Goal: Transaction & Acquisition: Purchase product/service

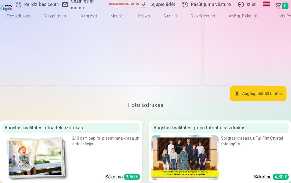
scroll to position [514, 0]
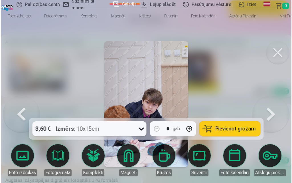
scroll to position [515, 0]
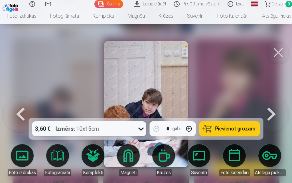
click at [215, 35] on div at bounding box center [146, 91] width 292 height 183
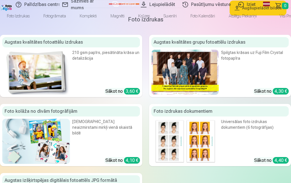
scroll to position [428, 0]
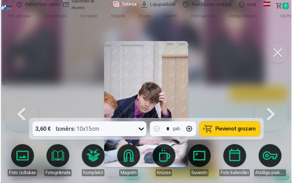
scroll to position [430, 0]
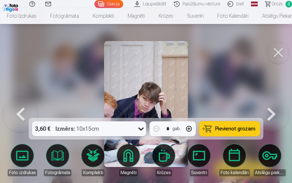
click at [281, 49] on button at bounding box center [278, 52] width 23 height 23
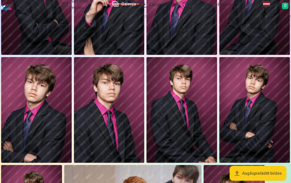
scroll to position [400, 0]
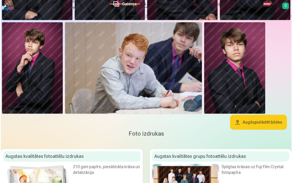
scroll to position [400, 0]
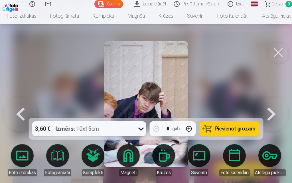
click at [152, 4] on link "Lejupielādēt" at bounding box center [152, 4] width 40 height 8
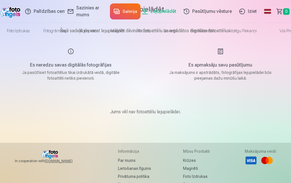
scroll to position [180, 0]
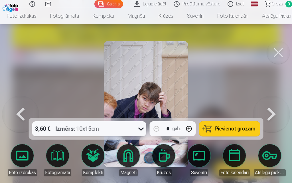
click at [147, 95] on img at bounding box center [146, 104] width 84 height 126
click at [203, 71] on div at bounding box center [146, 91] width 292 height 183
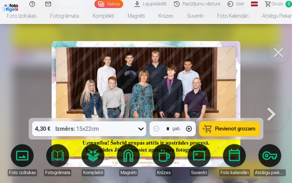
click at [277, 55] on button at bounding box center [278, 52] width 23 height 23
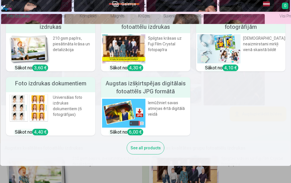
scroll to position [57, 0]
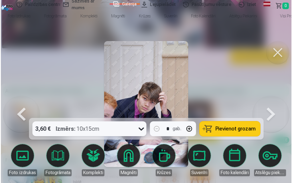
scroll to position [467, 0]
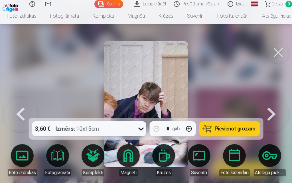
click at [228, 131] on span "Pievienot grozam" at bounding box center [236, 128] width 40 height 5
click at [274, 4] on span "Grozs" at bounding box center [278, 4] width 12 height 7
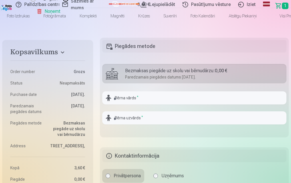
scroll to position [114, 0]
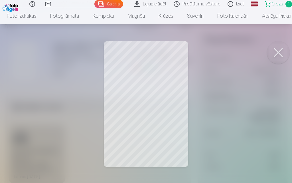
click at [166, 118] on div at bounding box center [146, 91] width 292 height 183
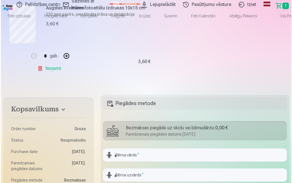
scroll to position [29, 0]
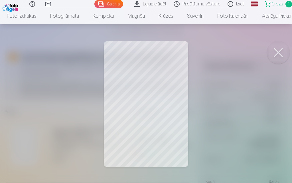
click at [281, 3] on span "Grozs" at bounding box center [278, 4] width 12 height 7
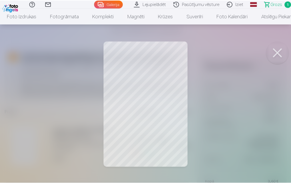
scroll to position [0, 0]
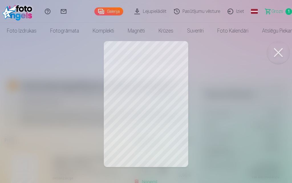
click at [277, 55] on button at bounding box center [278, 52] width 23 height 23
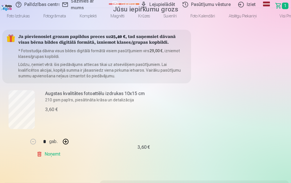
scroll to position [86, 0]
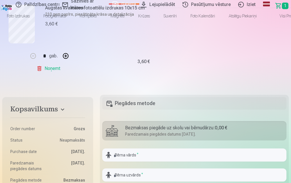
click at [63, 74] on link "Noņemt" at bounding box center [50, 68] width 26 height 11
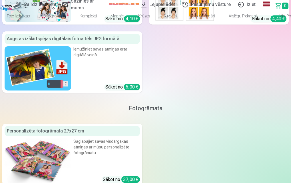
scroll to position [171, 0]
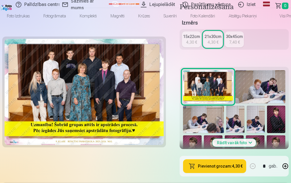
scroll to position [143, 0]
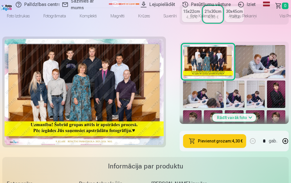
click at [235, 78] on img at bounding box center [260, 61] width 50 height 33
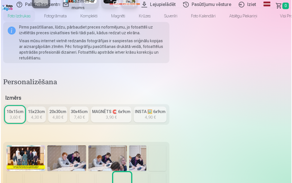
scroll to position [143, 0]
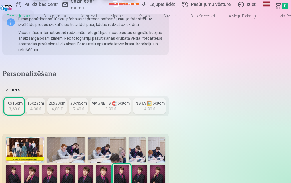
click at [146, 138] on img at bounding box center [136, 150] width 17 height 26
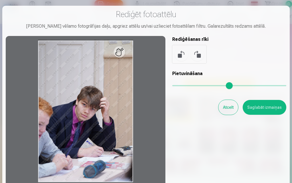
click at [95, 117] on div at bounding box center [86, 111] width 160 height 151
drag, startPoint x: 174, startPoint y: 84, endPoint x: 129, endPoint y: 89, distance: 45.6
click at [172, 86] on input "range" at bounding box center [229, 85] width 114 height 1
drag, startPoint x: 37, startPoint y: 127, endPoint x: 48, endPoint y: 126, distance: 11.1
click at [48, 126] on div at bounding box center [86, 111] width 160 height 151
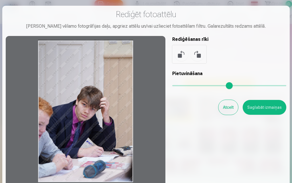
drag, startPoint x: 174, startPoint y: 86, endPoint x: 164, endPoint y: 86, distance: 10.3
click at [172, 86] on input "range" at bounding box center [229, 85] width 114 height 1
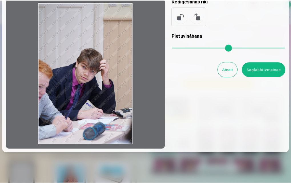
scroll to position [19, 0]
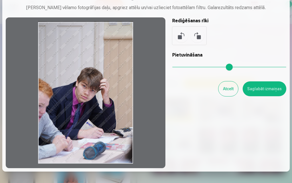
click at [180, 35] on button at bounding box center [182, 36] width 14 height 14
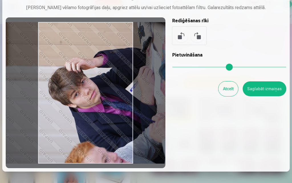
click at [196, 34] on button at bounding box center [198, 36] width 14 height 14
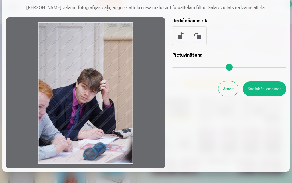
drag, startPoint x: 40, startPoint y: 24, endPoint x: 106, endPoint y: 69, distance: 79.9
click at [95, 61] on div at bounding box center [86, 92] width 160 height 151
drag, startPoint x: 115, startPoint y: 71, endPoint x: 114, endPoint y: 114, distance: 42.8
click at [114, 114] on div at bounding box center [86, 92] width 160 height 151
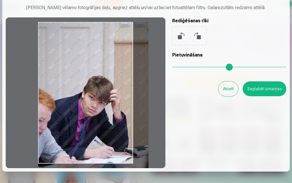
drag, startPoint x: 176, startPoint y: 67, endPoint x: 183, endPoint y: 68, distance: 7.6
click at [183, 68] on input "range" at bounding box center [229, 67] width 114 height 1
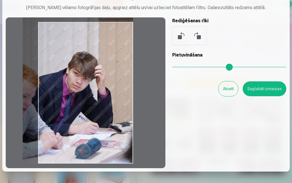
drag, startPoint x: 140, startPoint y: 94, endPoint x: 121, endPoint y: 65, distance: 35.2
click at [121, 65] on div at bounding box center [86, 92] width 160 height 151
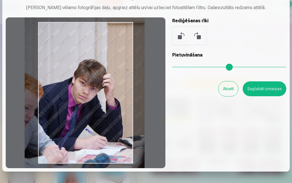
drag, startPoint x: 182, startPoint y: 67, endPoint x: 188, endPoint y: 69, distance: 6.4
click at [188, 68] on input "range" at bounding box center [229, 67] width 114 height 1
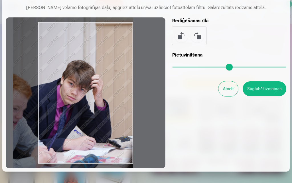
drag, startPoint x: 116, startPoint y: 119, endPoint x: 104, endPoint y: 120, distance: 12.0
click at [104, 120] on div at bounding box center [86, 92] width 160 height 151
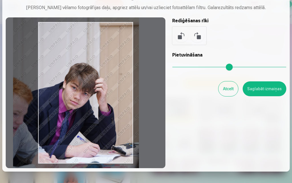
drag, startPoint x: 190, startPoint y: 69, endPoint x: 192, endPoint y: 80, distance: 11.3
click at [192, 68] on input "range" at bounding box center [229, 67] width 114 height 1
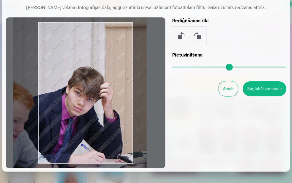
drag, startPoint x: 191, startPoint y: 67, endPoint x: 196, endPoint y: 68, distance: 5.0
type input "***"
click at [196, 68] on input "range" at bounding box center [229, 67] width 114 height 1
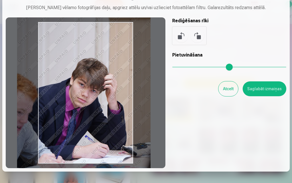
drag, startPoint x: 141, startPoint y: 97, endPoint x: 145, endPoint y: 90, distance: 8.2
click at [145, 90] on div at bounding box center [86, 92] width 160 height 151
click at [254, 89] on button "Saglabāt izmaiņas" at bounding box center [265, 88] width 44 height 15
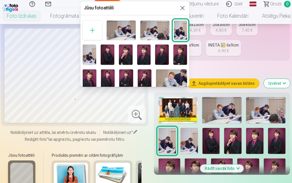
click at [128, 27] on img at bounding box center [121, 30] width 29 height 19
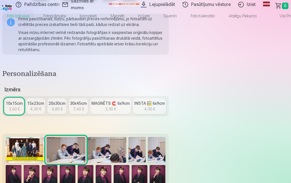
click at [126, 137] on img at bounding box center [107, 150] width 39 height 26
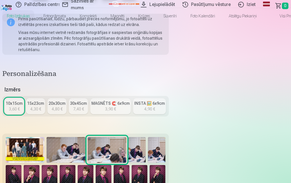
click at [146, 140] on img at bounding box center [136, 150] width 17 height 26
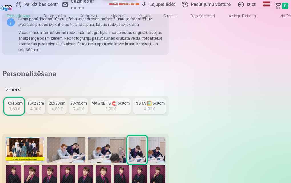
click at [165, 140] on img at bounding box center [156, 150] width 17 height 26
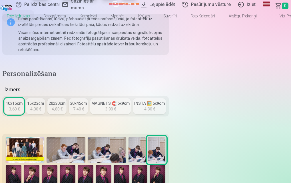
click at [146, 139] on img at bounding box center [136, 150] width 17 height 26
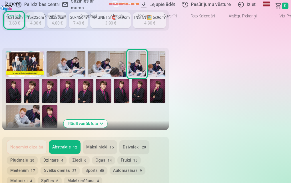
scroll to position [257, 0]
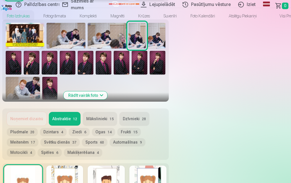
click at [107, 91] on button "Rādīt vairāk foto" at bounding box center [86, 95] width 44 height 8
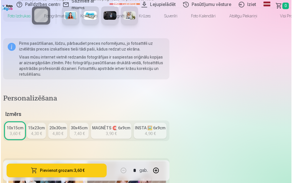
scroll to position [114, 0]
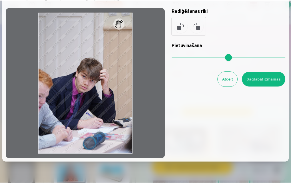
scroll to position [29, 0]
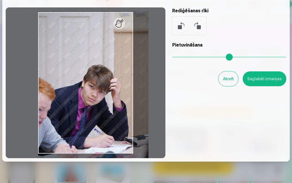
drag, startPoint x: 178, startPoint y: 55, endPoint x: 183, endPoint y: 56, distance: 5.5
click at [183, 57] on input "range" at bounding box center [229, 57] width 114 height 1
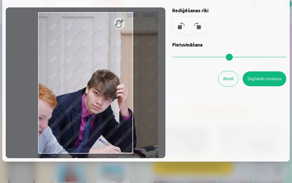
drag, startPoint x: 181, startPoint y: 57, endPoint x: 189, endPoint y: 57, distance: 7.8
click at [189, 57] on input "range" at bounding box center [229, 57] width 114 height 1
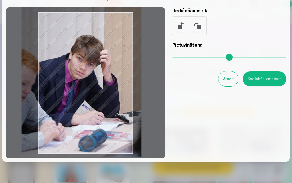
drag, startPoint x: 103, startPoint y: 91, endPoint x: 89, endPoint y: 58, distance: 36.4
click at [89, 58] on div at bounding box center [86, 82] width 160 height 151
type input "****"
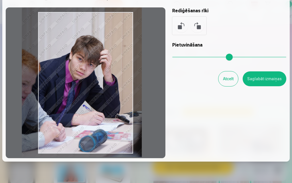
click at [261, 79] on button "Saglabāt izmaiņas" at bounding box center [265, 78] width 44 height 15
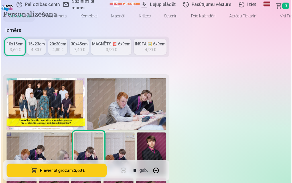
scroll to position [228, 0]
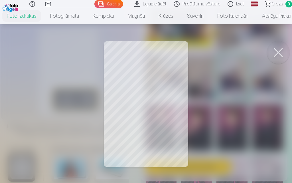
click at [280, 53] on button at bounding box center [278, 52] width 23 height 23
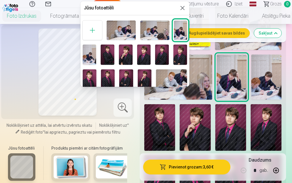
click at [179, 32] on img at bounding box center [180, 30] width 13 height 19
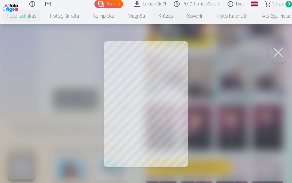
click at [287, 49] on button at bounding box center [278, 52] width 23 height 23
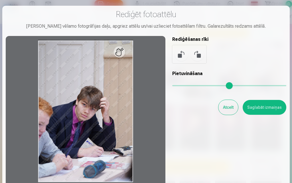
click at [126, 54] on div at bounding box center [86, 111] width 160 height 151
click at [121, 50] on div at bounding box center [86, 111] width 160 height 151
click at [111, 57] on div at bounding box center [86, 111] width 160 height 151
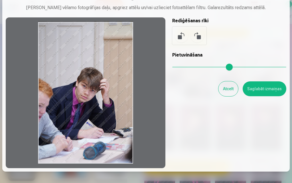
scroll to position [0, 0]
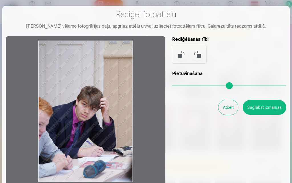
click at [108, 44] on div at bounding box center [86, 111] width 160 height 151
click at [123, 57] on div at bounding box center [86, 111] width 160 height 151
click at [122, 54] on div at bounding box center [86, 111] width 160 height 151
click at [121, 54] on div at bounding box center [86, 111] width 160 height 151
click at [122, 53] on div at bounding box center [86, 111] width 160 height 151
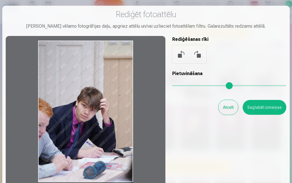
drag, startPoint x: 142, startPoint y: 88, endPoint x: 94, endPoint y: 89, distance: 48.3
click at [94, 89] on div at bounding box center [86, 111] width 160 height 151
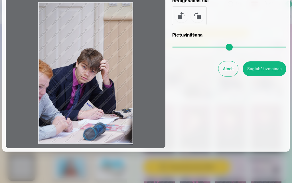
scroll to position [47, 0]
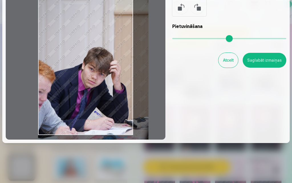
drag, startPoint x: 177, startPoint y: 39, endPoint x: 183, endPoint y: 40, distance: 6.3
click at [183, 39] on input "range" at bounding box center [229, 38] width 114 height 1
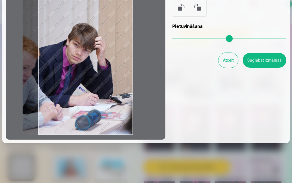
drag, startPoint x: 102, startPoint y: 72, endPoint x: 100, endPoint y: 35, distance: 36.9
click at [100, 35] on div at bounding box center [86, 64] width 160 height 151
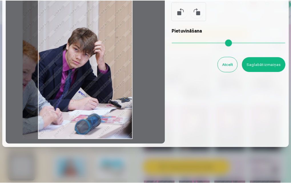
scroll to position [25, 0]
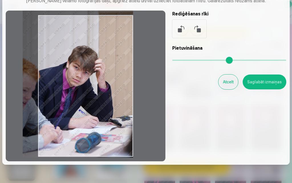
drag, startPoint x: 110, startPoint y: 113, endPoint x: 103, endPoint y: 114, distance: 7.2
click at [103, 114] on div at bounding box center [86, 86] width 160 height 151
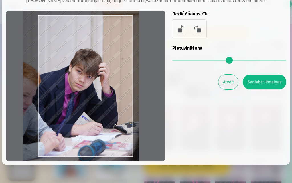
click at [186, 60] on input "range" at bounding box center [229, 60] width 114 height 1
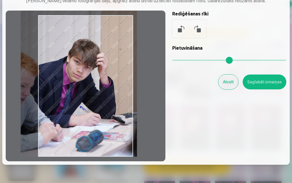
drag, startPoint x: 115, startPoint y: 109, endPoint x: 114, endPoint y: 93, distance: 15.5
click at [114, 93] on div at bounding box center [86, 86] width 160 height 151
type input "****"
click at [250, 80] on button "Saglabāt izmaiņas" at bounding box center [265, 81] width 44 height 15
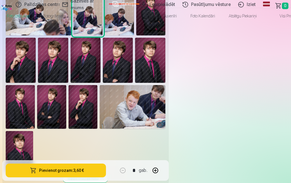
scroll to position [228, 0]
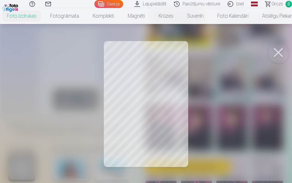
click at [281, 54] on button at bounding box center [278, 52] width 23 height 23
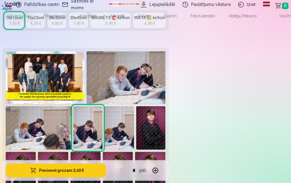
click at [68, 152] on img at bounding box center [53, 174] width 30 height 45
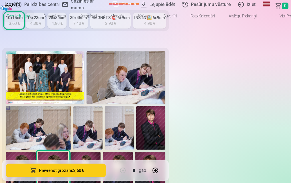
click at [102, 106] on img at bounding box center [87, 128] width 29 height 44
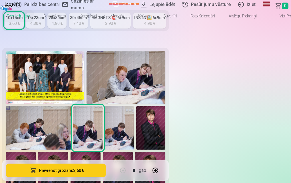
click at [134, 106] on img at bounding box center [119, 128] width 29 height 44
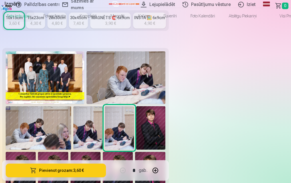
click at [165, 120] on img at bounding box center [150, 128] width 29 height 44
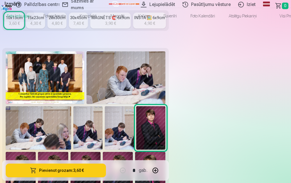
click at [36, 152] on img at bounding box center [21, 174] width 30 height 45
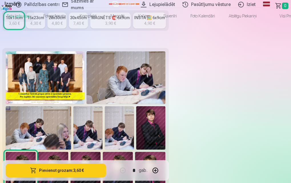
click at [68, 152] on img at bounding box center [53, 174] width 30 height 45
click at [100, 152] on img at bounding box center [86, 174] width 30 height 45
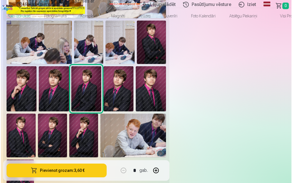
scroll to position [343, 0]
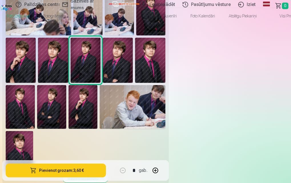
click at [165, 100] on img at bounding box center [132, 107] width 65 height 44
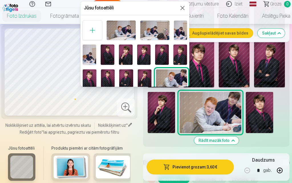
click at [182, 7] on button at bounding box center [182, 8] width 7 height 7
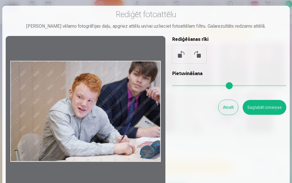
click at [129, 101] on div at bounding box center [86, 111] width 160 height 151
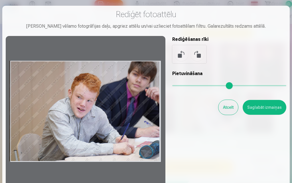
drag, startPoint x: 129, startPoint y: 101, endPoint x: 94, endPoint y: 114, distance: 37.3
click at [94, 114] on div at bounding box center [86, 111] width 160 height 151
drag, startPoint x: 128, startPoint y: 93, endPoint x: 114, endPoint y: 133, distance: 42.4
click at [114, 132] on div at bounding box center [86, 111] width 160 height 151
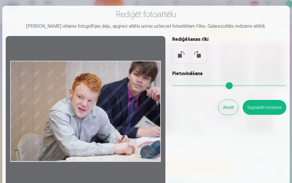
drag, startPoint x: 9, startPoint y: 122, endPoint x: 43, endPoint y: 121, distance: 34.0
click at [43, 121] on div at bounding box center [86, 111] width 160 height 151
drag, startPoint x: 14, startPoint y: 62, endPoint x: 29, endPoint y: 93, distance: 34.3
click at [29, 93] on div at bounding box center [86, 111] width 160 height 151
click at [47, 82] on div at bounding box center [86, 111] width 160 height 151
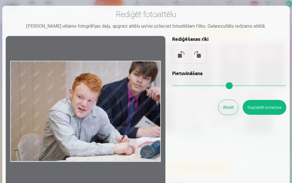
click at [47, 82] on div at bounding box center [86, 111] width 160 height 151
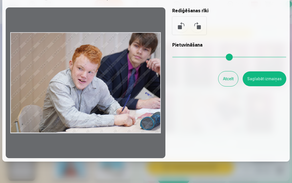
drag, startPoint x: 214, startPoint y: 140, endPoint x: 212, endPoint y: 130, distance: 10.0
click at [212, 130] on div "Rediģēt fotoattēlu Pietuvini vēlamo fotogrāfijas daļu, apgriez attēlu un/vai uz…" at bounding box center [146, 70] width 281 height 178
click at [45, 118] on div at bounding box center [86, 82] width 160 height 151
click at [98, 100] on div at bounding box center [86, 82] width 160 height 151
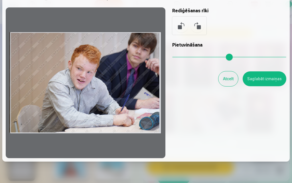
drag, startPoint x: 120, startPoint y: 66, endPoint x: 101, endPoint y: 101, distance: 39.6
click at [101, 101] on div at bounding box center [86, 82] width 160 height 151
drag, startPoint x: 156, startPoint y: 59, endPoint x: 120, endPoint y: 82, distance: 42.8
click at [122, 80] on div at bounding box center [86, 82] width 160 height 151
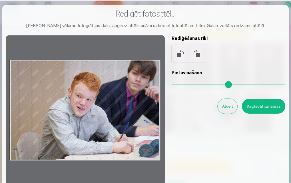
scroll to position [0, 0]
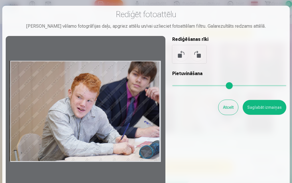
click at [225, 109] on button "Atcelt" at bounding box center [229, 107] width 20 height 15
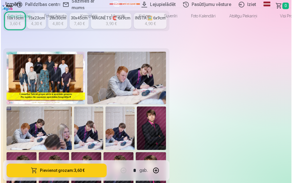
scroll to position [200, 0]
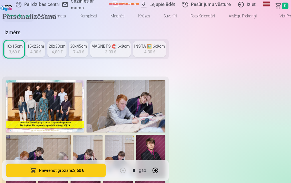
click at [102, 135] on img at bounding box center [87, 157] width 29 height 44
click at [71, 135] on img at bounding box center [38, 157] width 65 height 44
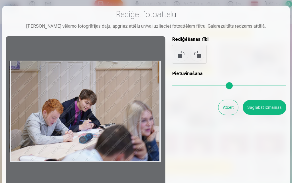
drag, startPoint x: 135, startPoint y: 73, endPoint x: 104, endPoint y: 98, distance: 39.8
click at [108, 98] on div at bounding box center [86, 111] width 160 height 151
drag, startPoint x: 114, startPoint y: 102, endPoint x: 30, endPoint y: 108, distance: 83.8
click at [30, 108] on div at bounding box center [86, 111] width 160 height 151
click at [11, 67] on div at bounding box center [86, 111] width 160 height 151
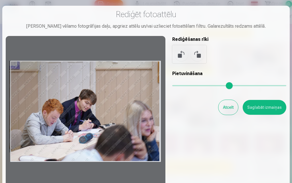
click at [56, 102] on div at bounding box center [86, 111] width 160 height 151
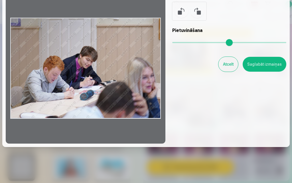
scroll to position [47, 0]
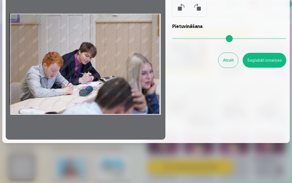
drag, startPoint x: 158, startPoint y: 115, endPoint x: 80, endPoint y: 98, distance: 80.2
click at [89, 100] on div at bounding box center [86, 64] width 160 height 151
click at [17, 114] on div at bounding box center [86, 64] width 160 height 151
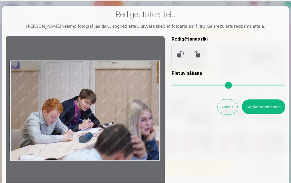
scroll to position [0, 0]
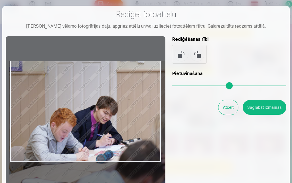
drag, startPoint x: 182, startPoint y: 86, endPoint x: 188, endPoint y: 84, distance: 6.0
click at [188, 85] on input "range" at bounding box center [229, 85] width 114 height 1
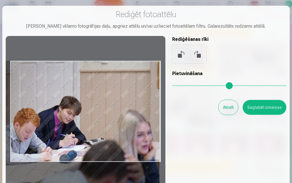
drag, startPoint x: 102, startPoint y: 137, endPoint x: 51, endPoint y: 140, distance: 50.9
click at [51, 140] on div at bounding box center [86, 111] width 160 height 151
type input "****"
click at [224, 137] on div "Rediģēt fotoattēlu Pietuvini vēlamo fotogrāfijas daļu, apgriez attēlu un/vai uz…" at bounding box center [146, 98] width 281 height 178
click at [221, 107] on button "Atcelt" at bounding box center [229, 107] width 20 height 15
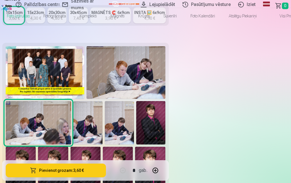
scroll to position [228, 0]
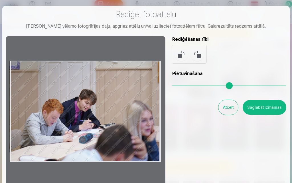
drag, startPoint x: 161, startPoint y: 63, endPoint x: 114, endPoint y: 63, distance: 46.2
click at [114, 63] on div at bounding box center [86, 111] width 160 height 151
drag, startPoint x: 162, startPoint y: 117, endPoint x: 37, endPoint y: 100, distance: 125.6
click at [39, 104] on div at bounding box center [86, 111] width 160 height 151
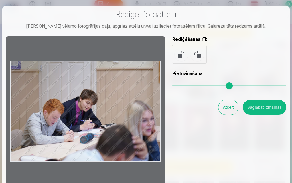
click at [88, 106] on div at bounding box center [86, 111] width 160 height 151
click at [89, 106] on div at bounding box center [86, 111] width 160 height 151
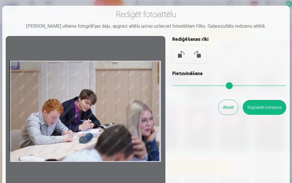
drag, startPoint x: 100, startPoint y: 108, endPoint x: 9, endPoint y: 103, distance: 91.2
click at [9, 103] on div at bounding box center [86, 111] width 160 height 151
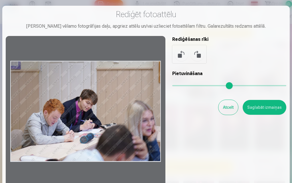
drag, startPoint x: 52, startPoint y: 166, endPoint x: 69, endPoint y: 63, distance: 103.8
click at [69, 63] on div at bounding box center [86, 111] width 160 height 151
click at [125, 81] on div at bounding box center [86, 111] width 160 height 151
drag, startPoint x: 126, startPoint y: 81, endPoint x: 131, endPoint y: 81, distance: 4.6
click at [128, 81] on div at bounding box center [86, 111] width 160 height 151
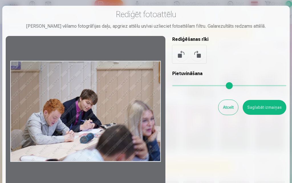
drag, startPoint x: 252, startPoint y: 46, endPoint x: 252, endPoint y: 9, distance: 37.1
click at [252, 9] on div "Rediģēt fotoattēlu Pietuvini vēlamo fotogrāfijas daļu, apgriez attēlu un/vai uz…" at bounding box center [146, 98] width 281 height 178
drag, startPoint x: 229, startPoint y: 106, endPoint x: 225, endPoint y: 106, distance: 4.0
click at [229, 106] on button "Atcelt" at bounding box center [229, 107] width 20 height 15
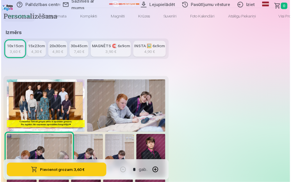
scroll to position [171, 0]
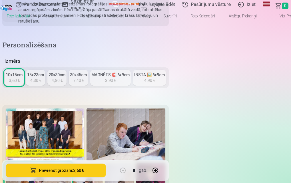
click at [84, 108] on img at bounding box center [45, 134] width 78 height 53
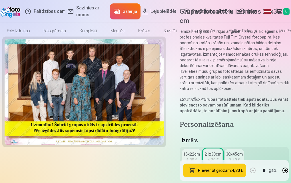
click at [95, 103] on img at bounding box center [84, 92] width 159 height 106
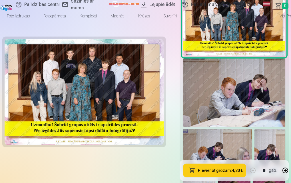
scroll to position [200, 0]
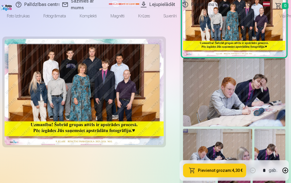
click at [243, 61] on img at bounding box center [234, 92] width 102 height 68
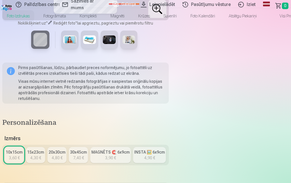
scroll to position [114, 0]
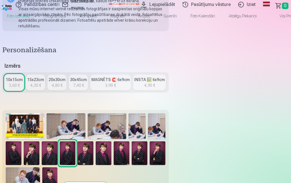
scroll to position [171, 0]
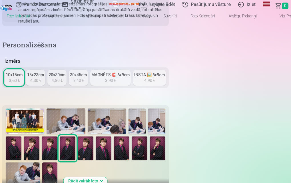
click at [93, 136] on img at bounding box center [86, 147] width 16 height 23
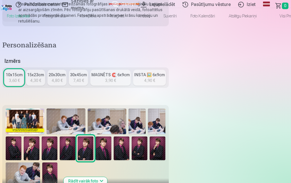
click at [111, 136] on img at bounding box center [104, 147] width 16 height 23
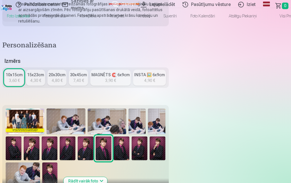
click at [129, 136] on img at bounding box center [122, 147] width 16 height 23
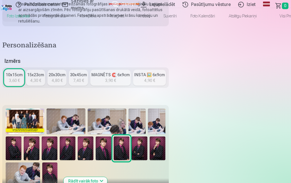
scroll to position [200, 0]
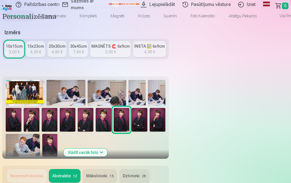
click at [147, 108] on img at bounding box center [140, 119] width 16 height 23
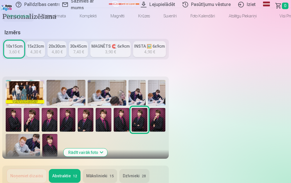
click at [165, 108] on img at bounding box center [158, 119] width 16 height 23
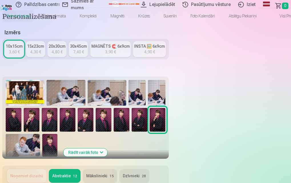
click at [0, 0] on button "Izvērst" at bounding box center [0, 0] width 0 height 0
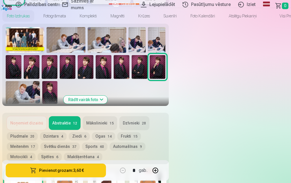
scroll to position [257, 0]
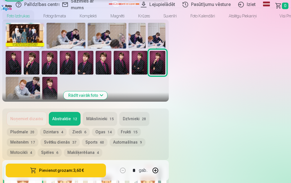
click at [107, 91] on button "Rādīt vairāk foto" at bounding box center [86, 95] width 44 height 8
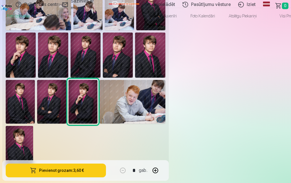
scroll to position [343, 0]
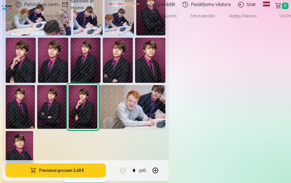
click at [33, 131] on img at bounding box center [19, 151] width 27 height 41
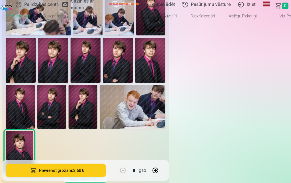
click at [98, 104] on img at bounding box center [83, 107] width 29 height 44
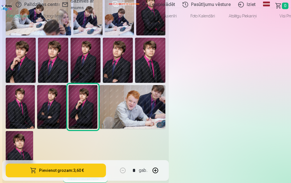
scroll to position [314, 0]
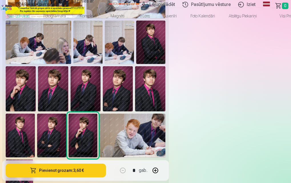
click at [66, 114] on img at bounding box center [51, 136] width 29 height 44
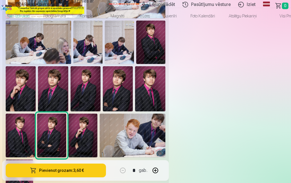
click at [133, 90] on img at bounding box center [118, 88] width 30 height 45
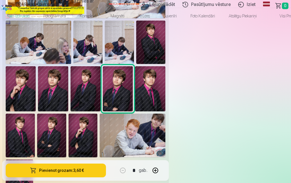
scroll to position [285, 0]
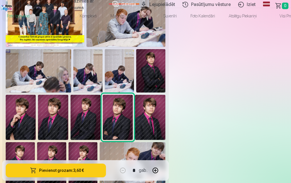
click at [100, 95] on img at bounding box center [86, 117] width 30 height 45
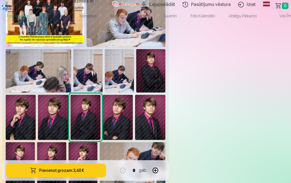
click at [68, 95] on img at bounding box center [53, 117] width 30 height 45
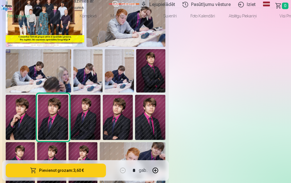
click at [36, 95] on img at bounding box center [21, 117] width 30 height 45
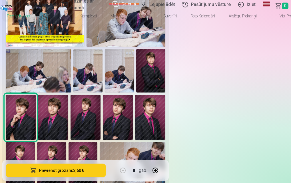
click at [165, 72] on img at bounding box center [150, 71] width 29 height 44
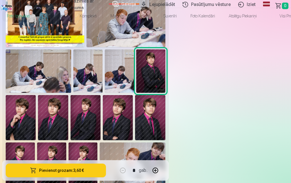
scroll to position [228, 0]
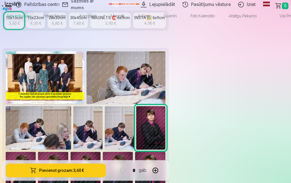
click at [102, 106] on img at bounding box center [87, 128] width 29 height 44
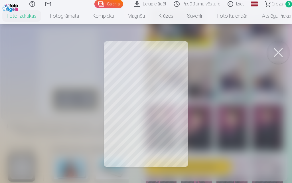
click at [239, 72] on div at bounding box center [146, 91] width 292 height 183
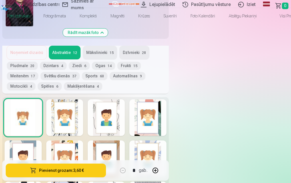
scroll to position [485, 0]
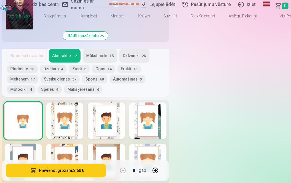
click at [117, 49] on button "Mākslinieki 15" at bounding box center [100, 56] width 34 height 14
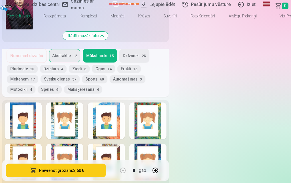
scroll to position [457, 0]
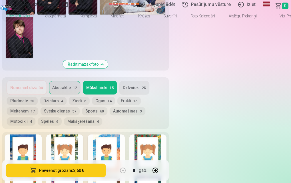
click at [149, 81] on button "Dzīvnieki 28" at bounding box center [134, 88] width 30 height 14
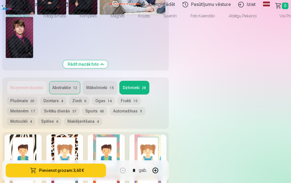
click at [115, 97] on button "Ogas 14" at bounding box center [103, 101] width 23 height 8
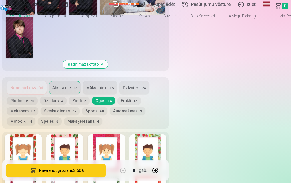
click at [141, 97] on button "Frukti 15" at bounding box center [128, 101] width 23 height 8
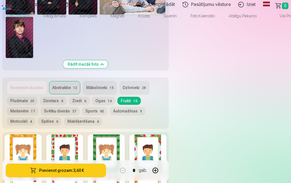
click at [80, 107] on button "Svētku dienās 37" at bounding box center [60, 111] width 39 height 8
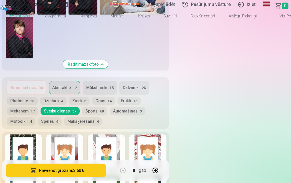
click at [145, 107] on button "Automašīnas 9" at bounding box center [128, 111] width 36 height 8
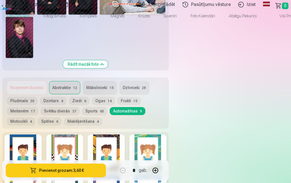
click at [35, 117] on button "Motocikli 4" at bounding box center [21, 121] width 29 height 8
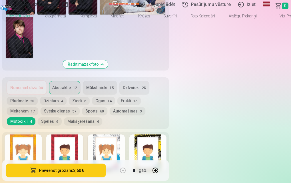
click at [62, 117] on button "Spēles 6" at bounding box center [50, 121] width 24 height 8
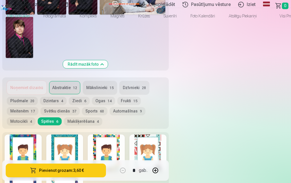
click at [102, 117] on button "Makšķerēšana 4" at bounding box center [83, 121] width 38 height 8
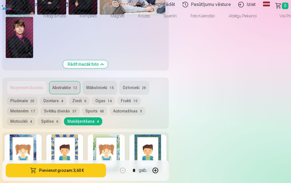
click at [38, 97] on button "Pludmale 20" at bounding box center [22, 101] width 31 height 8
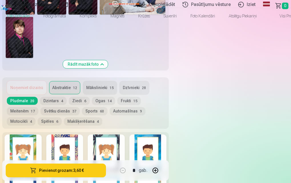
click at [80, 81] on button "Abstraktie 12" at bounding box center [65, 88] width 32 height 14
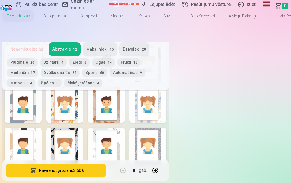
scroll to position [485, 0]
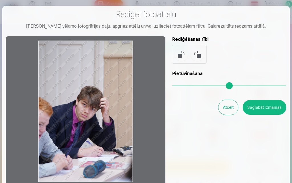
drag, startPoint x: 122, startPoint y: 55, endPoint x: 148, endPoint y: 49, distance: 26.9
click at [146, 49] on div at bounding box center [86, 111] width 160 height 151
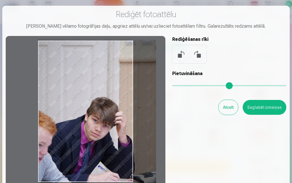
drag, startPoint x: 175, startPoint y: 84, endPoint x: 245, endPoint y: 71, distance: 71.3
click at [246, 85] on input "range" at bounding box center [229, 85] width 114 height 1
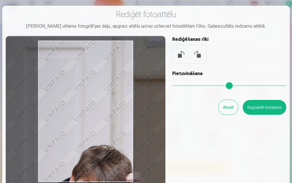
drag, startPoint x: 132, startPoint y: 49, endPoint x: 67, endPoint y: 33, distance: 67.4
click at [67, 33] on div "Rediģēt fotoattēlu Pietuvini vēlamo fotogrāfijas daļu, apgriez attēlu un/vai uz…" at bounding box center [146, 98] width 281 height 178
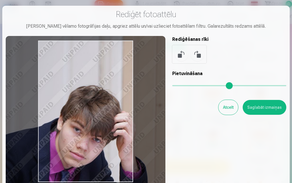
drag, startPoint x: 111, startPoint y: 112, endPoint x: 102, endPoint y: 34, distance: 77.8
click at [102, 34] on div "Rediģēt fotoattēlu Pietuvini vēlamo fotogrāfijas daļu, apgriez attēlu un/vai uz…" at bounding box center [146, 98] width 281 height 178
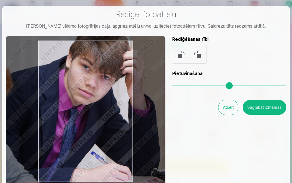
drag, startPoint x: 116, startPoint y: 112, endPoint x: 130, endPoint y: 80, distance: 35.0
click at [130, 80] on div at bounding box center [86, 111] width 160 height 151
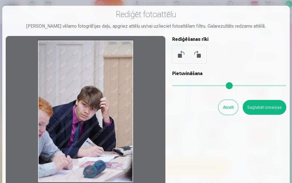
drag, startPoint x: 249, startPoint y: 87, endPoint x: 148, endPoint y: 92, distance: 101.5
click at [172, 86] on input "range" at bounding box center [229, 85] width 114 height 1
drag, startPoint x: 80, startPoint y: 118, endPoint x: 86, endPoint y: 115, distance: 6.9
click at [86, 115] on div at bounding box center [86, 111] width 160 height 151
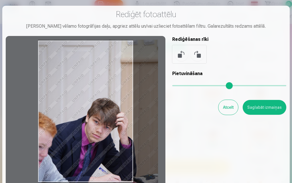
drag, startPoint x: 176, startPoint y: 82, endPoint x: 141, endPoint y: 103, distance: 40.2
click at [190, 85] on input "range" at bounding box center [229, 85] width 114 height 1
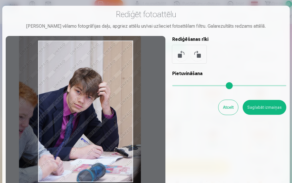
drag, startPoint x: 107, startPoint y: 121, endPoint x: 88, endPoint y: 92, distance: 35.0
click at [88, 92] on div at bounding box center [86, 111] width 160 height 151
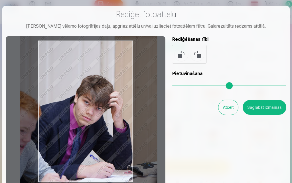
drag, startPoint x: 187, startPoint y: 83, endPoint x: 198, endPoint y: 82, distance: 11.5
click at [198, 85] on input "range" at bounding box center [229, 85] width 114 height 1
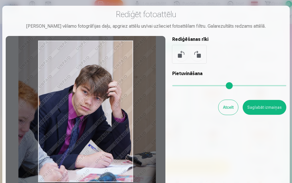
drag, startPoint x: 124, startPoint y: 109, endPoint x: 126, endPoint y: 102, distance: 6.9
click at [126, 102] on div at bounding box center [86, 111] width 160 height 151
type input "****"
click at [265, 103] on button "Saglabāt izmaiņas" at bounding box center [265, 107] width 44 height 15
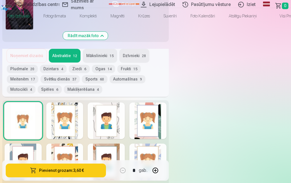
click at [83, 102] on div at bounding box center [64, 120] width 37 height 37
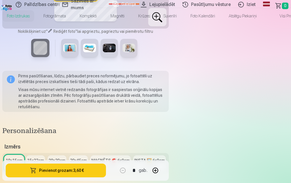
scroll to position [114, 0]
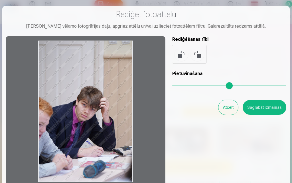
drag, startPoint x: 114, startPoint y: 111, endPoint x: 107, endPoint y: 93, distance: 19.5
click at [110, 108] on div at bounding box center [86, 111] width 160 height 151
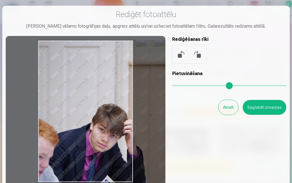
click at [191, 85] on input "range" at bounding box center [229, 85] width 114 height 1
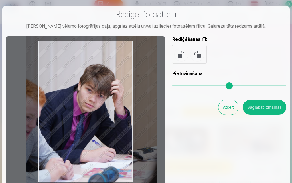
drag, startPoint x: 115, startPoint y: 107, endPoint x: 105, endPoint y: 67, distance: 40.9
click at [105, 67] on div at bounding box center [86, 111] width 160 height 151
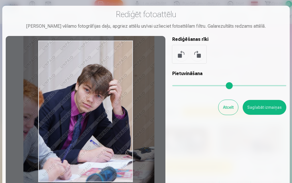
type input "****"
click at [103, 67] on div at bounding box center [86, 111] width 160 height 151
click at [264, 104] on button "Saglabāt izmaiņas" at bounding box center [265, 107] width 44 height 15
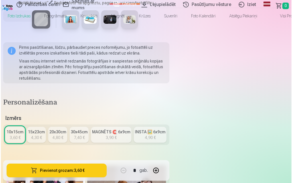
scroll to position [171, 0]
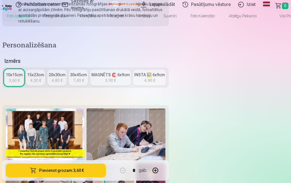
click at [106, 164] on button "Pievienot grozam : 3,60 €" at bounding box center [56, 171] width 100 height 14
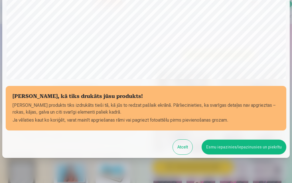
scroll to position [154, 0]
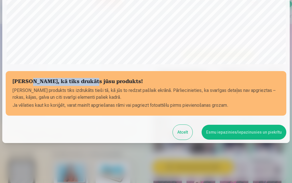
drag, startPoint x: 35, startPoint y: 84, endPoint x: 121, endPoint y: 76, distance: 86.3
click at [120, 76] on section "Pārbaudiet, kā tiks drukāts jūsu produkts! Jūsu produkts tiks izdrukāts tieši t…" at bounding box center [146, 93] width 281 height 45
click at [116, 71] on div at bounding box center [116, 71] width 0 height 0
click at [224, 126] on button "Esmu iepazinies/iepazinusies un piekrītu" at bounding box center [244, 132] width 85 height 15
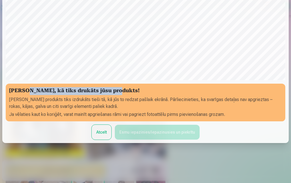
scroll to position [154, 0]
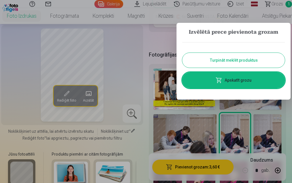
click at [229, 78] on link "Apskatīt grozu" at bounding box center [233, 80] width 103 height 16
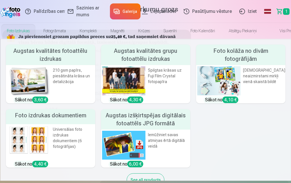
click at [31, 31] on link "Foto izdrukas" at bounding box center [18, 31] width 37 height 16
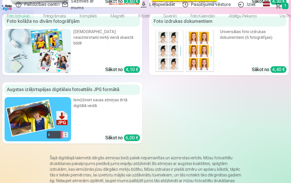
scroll to position [86, 0]
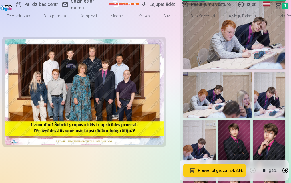
scroll to position [143, 0]
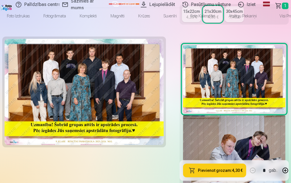
click at [195, 167] on button "Pievienot grozam : 4,30 €" at bounding box center [214, 171] width 63 height 14
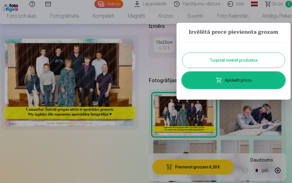
click at [239, 58] on button "Turpināt meklēt produktus" at bounding box center [233, 60] width 103 height 15
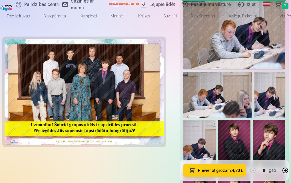
scroll to position [314, 0]
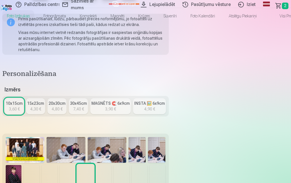
scroll to position [171, 0]
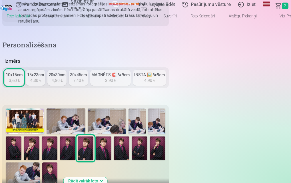
click at [75, 136] on img at bounding box center [68, 147] width 16 height 23
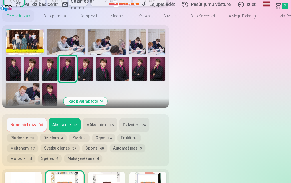
scroll to position [257, 0]
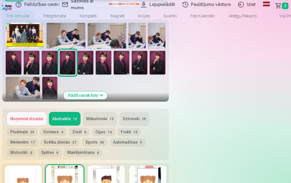
click at [47, 112] on button "Noņemiet dizainu" at bounding box center [27, 119] width 40 height 14
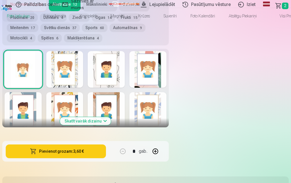
scroll to position [343, 0]
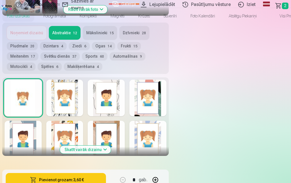
click at [125, 82] on div at bounding box center [106, 98] width 37 height 37
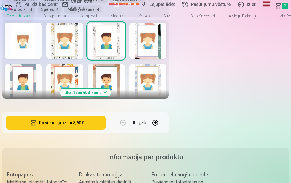
scroll to position [371, 0]
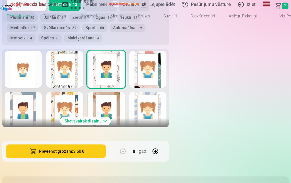
click at [166, 87] on div at bounding box center [147, 69] width 37 height 37
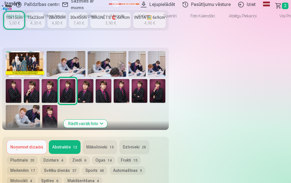
scroll to position [314, 0]
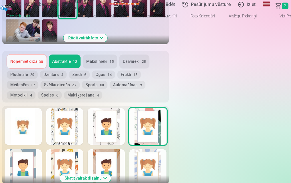
click at [42, 149] on div at bounding box center [23, 167] width 37 height 37
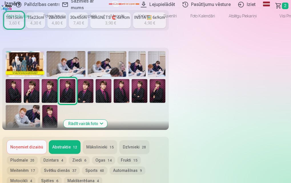
scroll to position [343, 0]
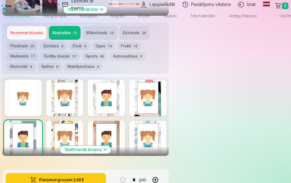
click at [83, 80] on div at bounding box center [64, 98] width 37 height 37
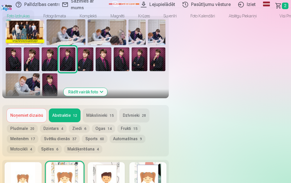
scroll to position [314, 0]
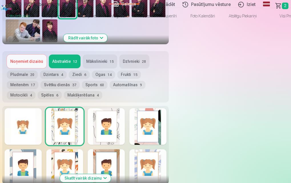
click at [42, 115] on div at bounding box center [23, 126] width 37 height 37
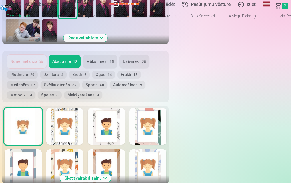
click at [111, 174] on button "Skatīt vairāk dizainu" at bounding box center [85, 178] width 51 height 8
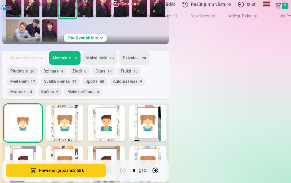
scroll to position [428, 0]
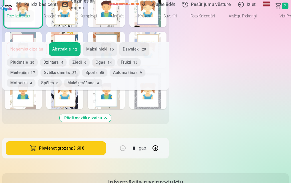
click at [166, 109] on div at bounding box center [147, 91] width 37 height 37
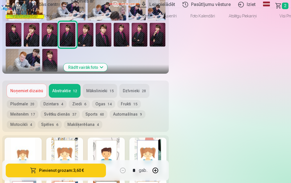
scroll to position [286, 0]
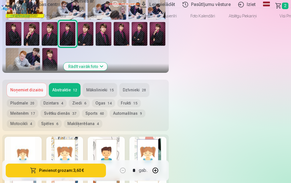
click at [42, 137] on div at bounding box center [23, 155] width 37 height 37
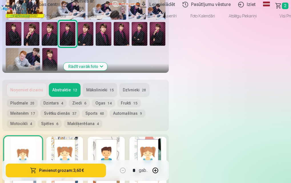
scroll to position [200, 0]
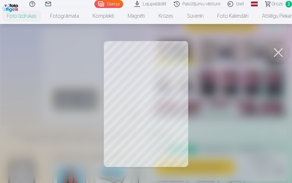
click at [275, 52] on button at bounding box center [278, 52] width 23 height 23
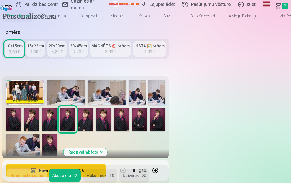
click at [57, 108] on img at bounding box center [50, 119] width 16 height 23
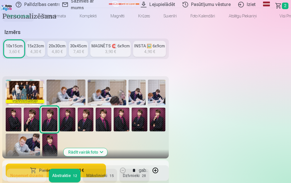
click at [39, 108] on img at bounding box center [32, 119] width 16 height 23
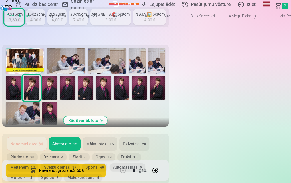
scroll to position [257, 0]
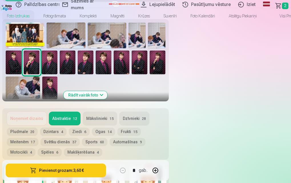
click at [93, 51] on img at bounding box center [86, 62] width 16 height 23
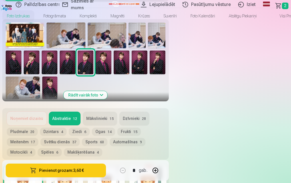
click at [147, 51] on img at bounding box center [140, 62] width 16 height 23
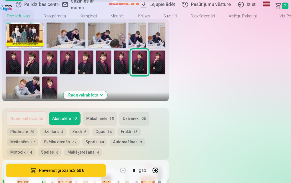
click at [107, 91] on button "Rādīt vairāk foto" at bounding box center [86, 95] width 44 height 8
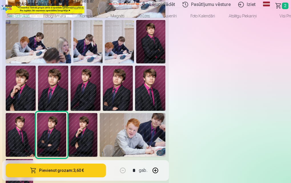
scroll to position [314, 0]
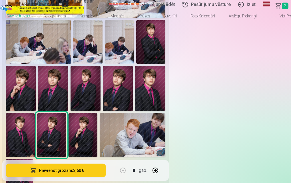
click at [165, 94] on img at bounding box center [150, 88] width 30 height 45
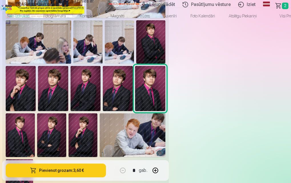
click at [133, 95] on img at bounding box center [118, 88] width 30 height 45
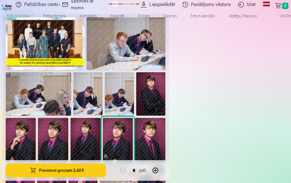
scroll to position [257, 0]
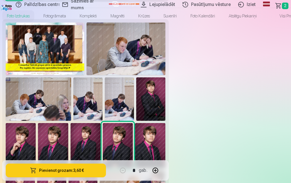
click at [100, 123] on img at bounding box center [86, 145] width 30 height 45
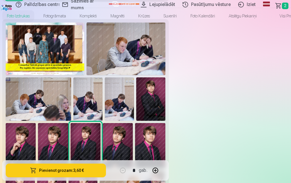
click at [100, 123] on img at bounding box center [86, 145] width 30 height 45
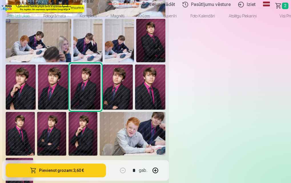
scroll to position [343, 0]
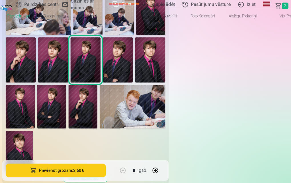
click at [98, 105] on img at bounding box center [83, 107] width 29 height 44
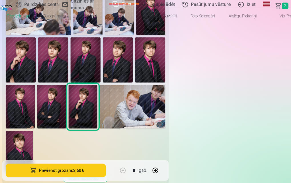
click at [66, 85] on img at bounding box center [51, 107] width 29 height 44
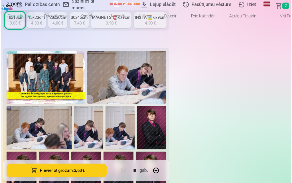
scroll to position [257, 0]
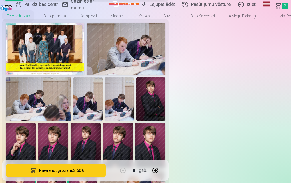
click at [100, 123] on img at bounding box center [86, 145] width 30 height 45
click at [106, 165] on button "Pievienot grozam : 3,60 €" at bounding box center [56, 171] width 100 height 14
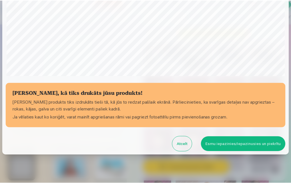
scroll to position [154, 0]
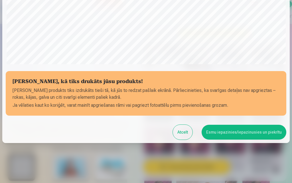
click at [223, 130] on button "Esmu iepazinies/iepazinusies un piekrītu" at bounding box center [244, 132] width 85 height 15
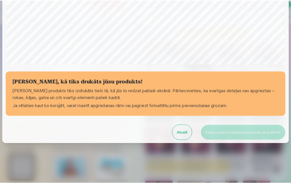
scroll to position [154, 0]
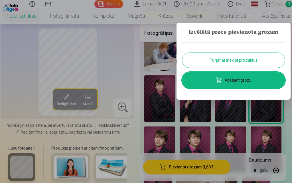
click at [233, 77] on link "Apskatīt grozu" at bounding box center [233, 80] width 103 height 16
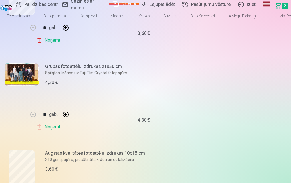
scroll to position [114, 0]
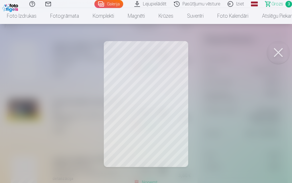
click at [276, 52] on button at bounding box center [278, 52] width 23 height 23
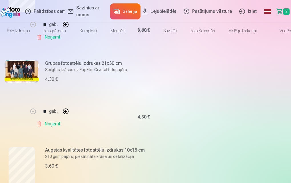
scroll to position [0, 0]
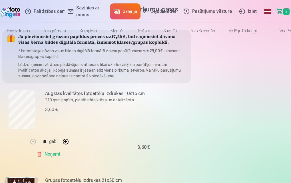
click at [238, 11] on link "Iziet" at bounding box center [248, 11] width 25 height 23
